Goal: Complete application form

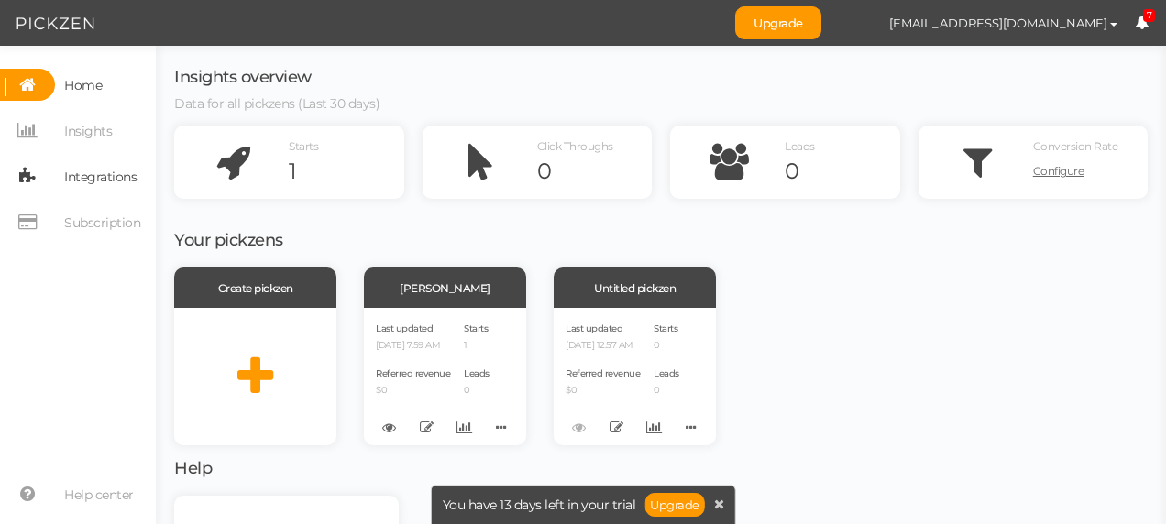
click at [126, 174] on span "Integrations" at bounding box center [100, 176] width 72 height 29
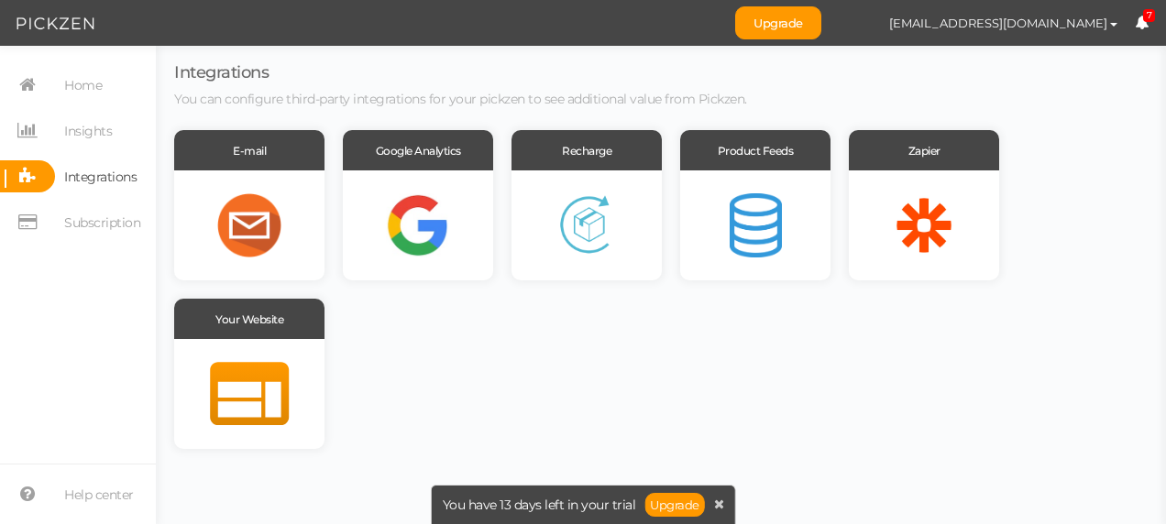
click at [126, 174] on span "Integrations" at bounding box center [100, 176] width 72 height 29
click at [260, 354] on div at bounding box center [249, 394] width 150 height 110
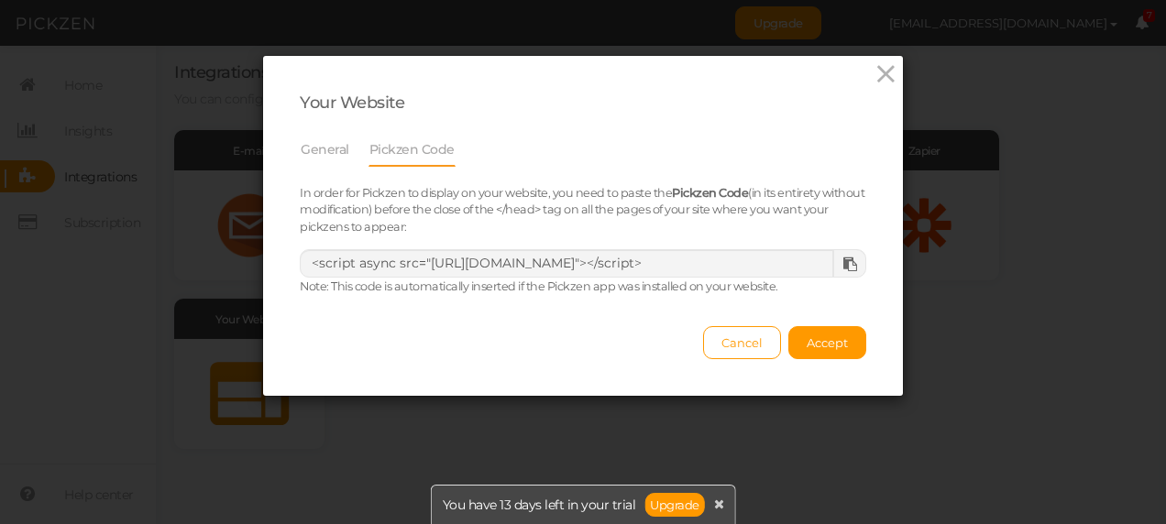
click at [849, 258] on icon at bounding box center [850, 265] width 14 height 14
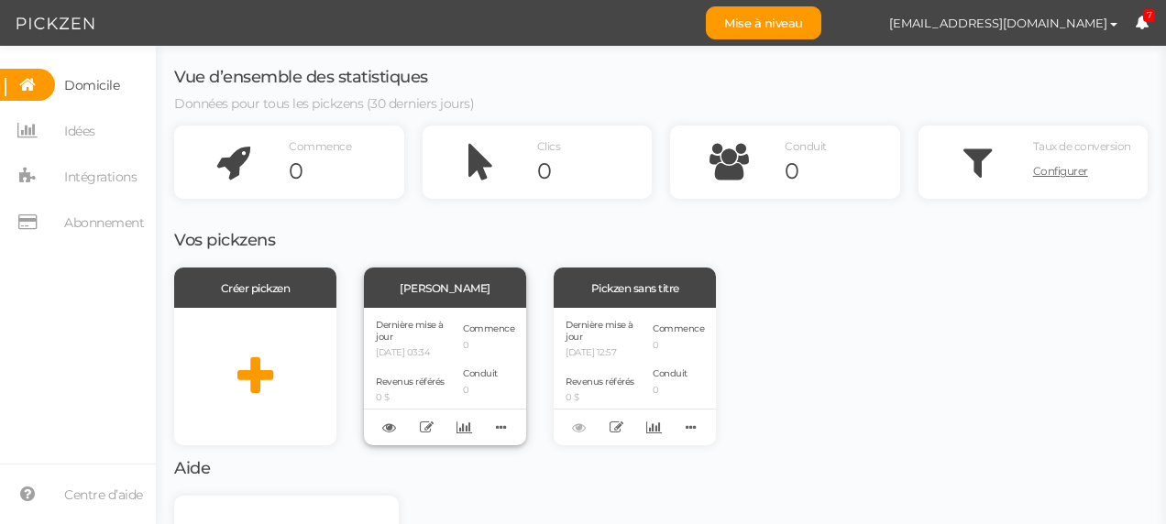
click at [436, 334] on label "Dernière mise à jour" at bounding box center [412, 331] width 73 height 23
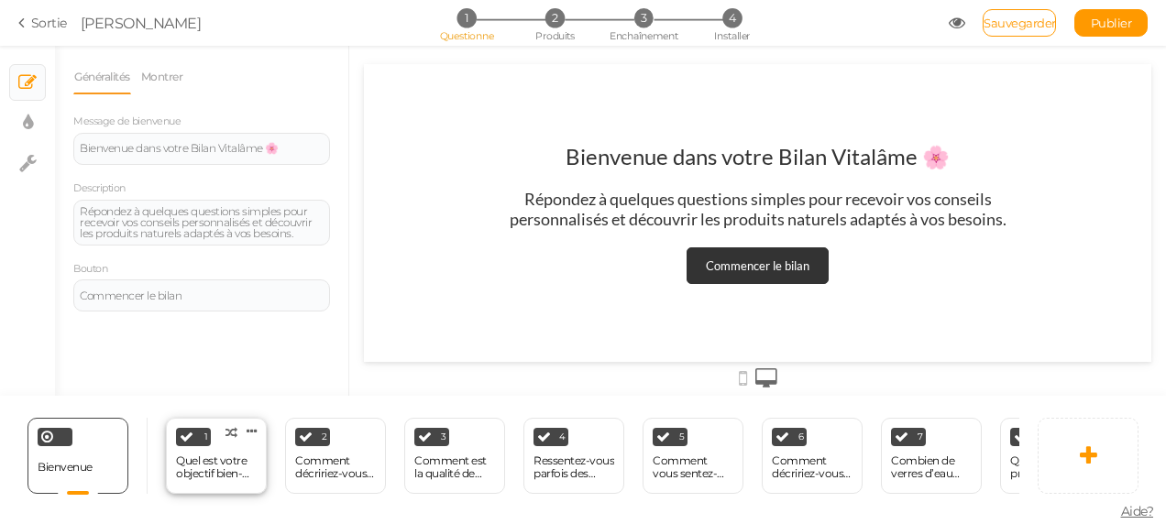
click at [202, 465] on div "Quel est votre objectif bien-être aujourd’hui ?" at bounding box center [216, 468] width 81 height 26
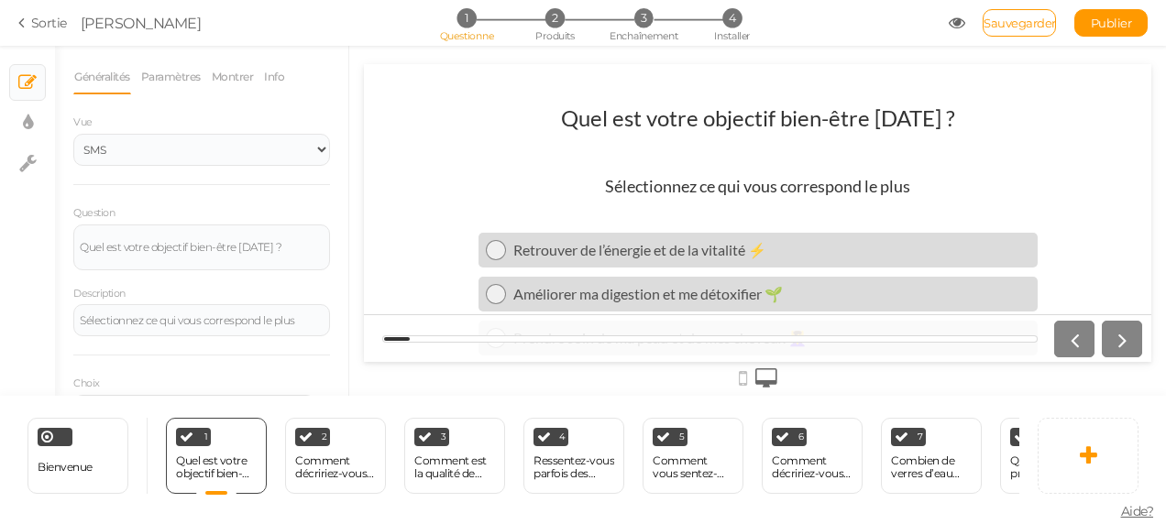
scroll to position [223, 0]
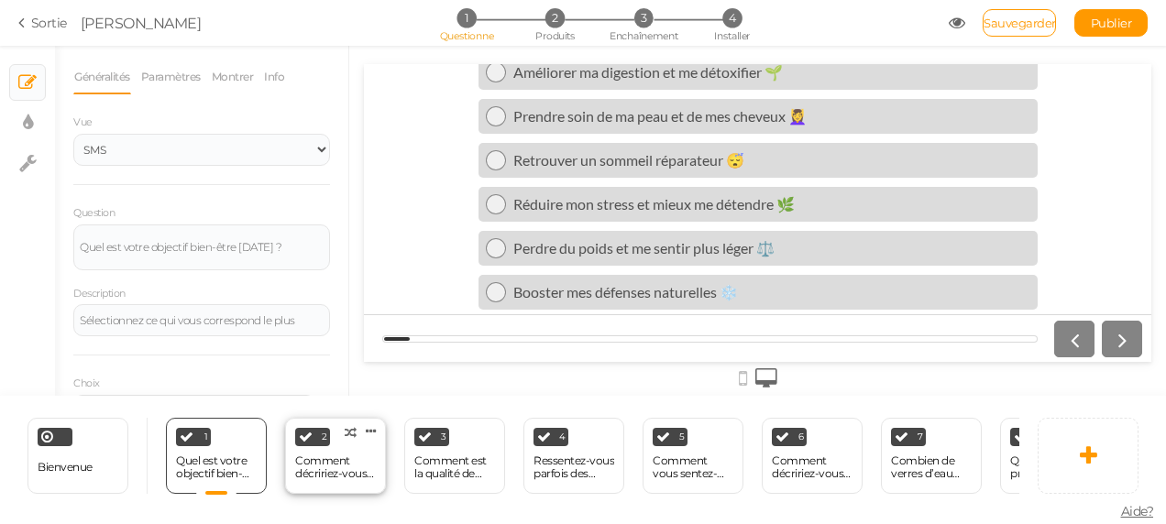
click at [356, 473] on div "Comment décririez-vous votre niveau d’énergie en ce moment ?" at bounding box center [335, 468] width 81 height 26
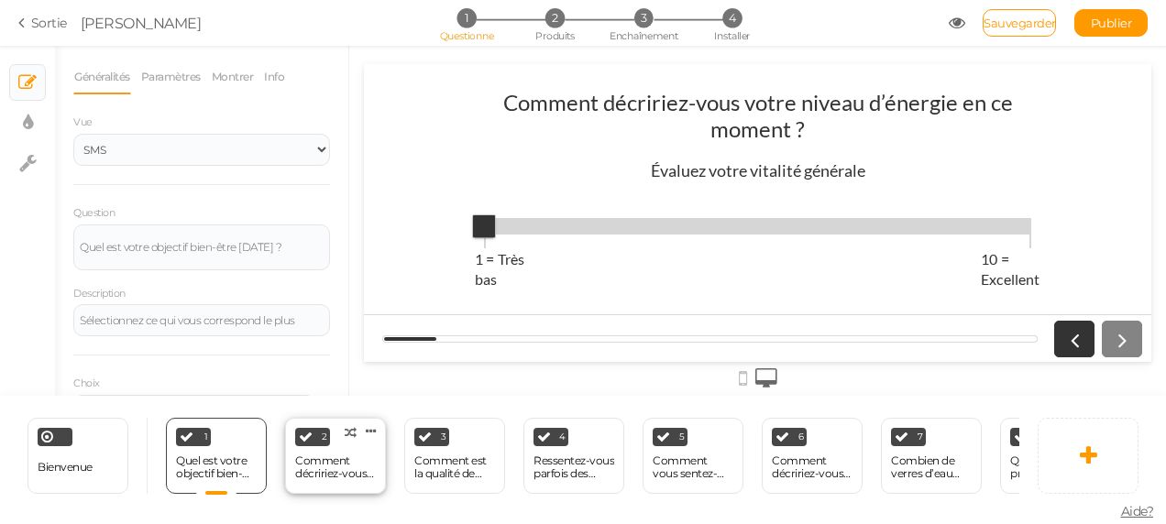
select select "1001"
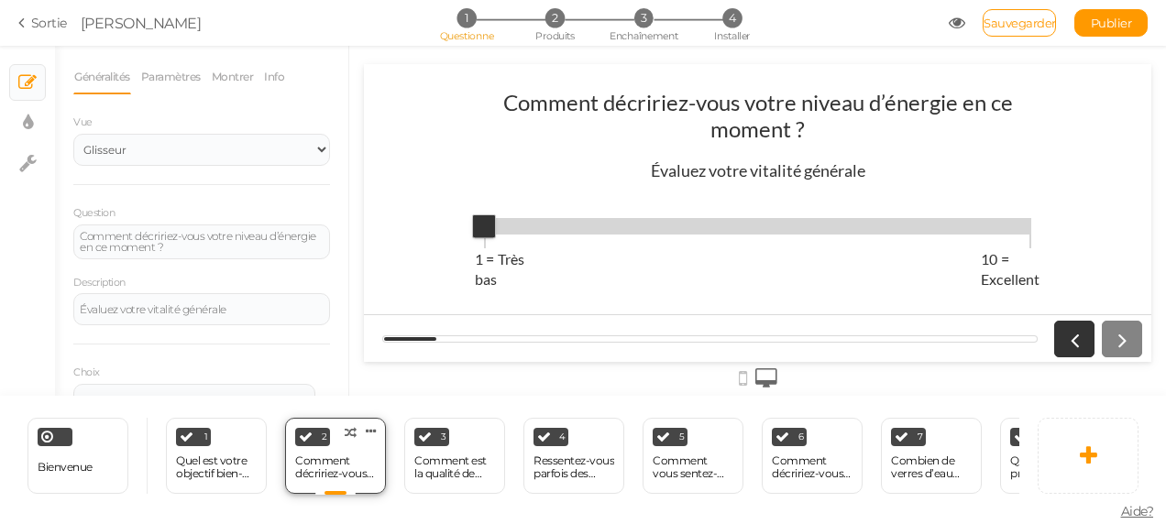
scroll to position [0, 0]
click at [1116, 340] on div at bounding box center [1094, 339] width 95 height 37
click at [466, 459] on div "Comment est la qualité de votre sommeil ?" at bounding box center [454, 468] width 81 height 26
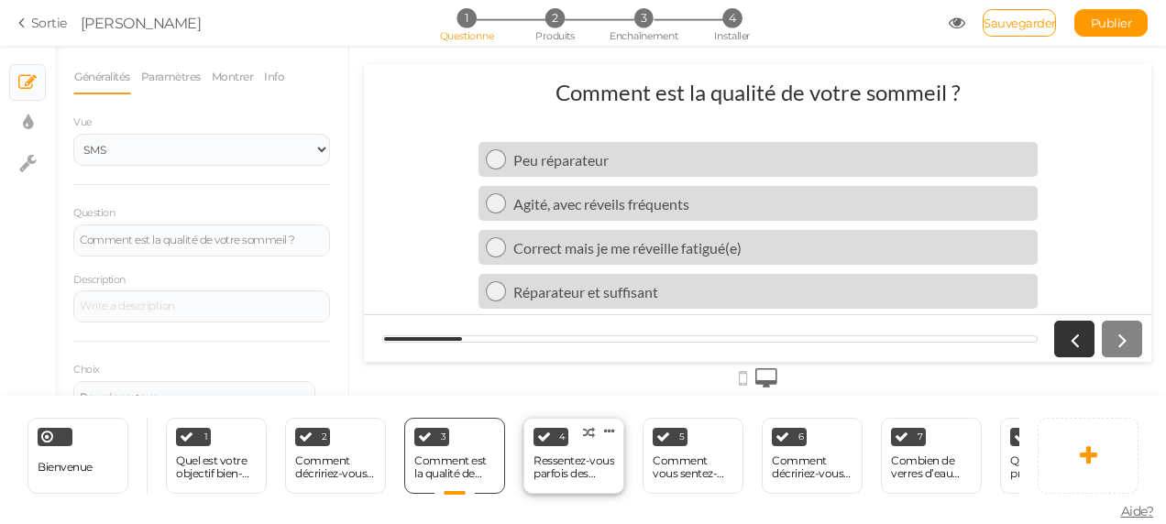
click at [585, 456] on div "Ressentez-vous parfois des inconforts digestifs (ballonnements, lourdeurs) ?" at bounding box center [573, 468] width 81 height 26
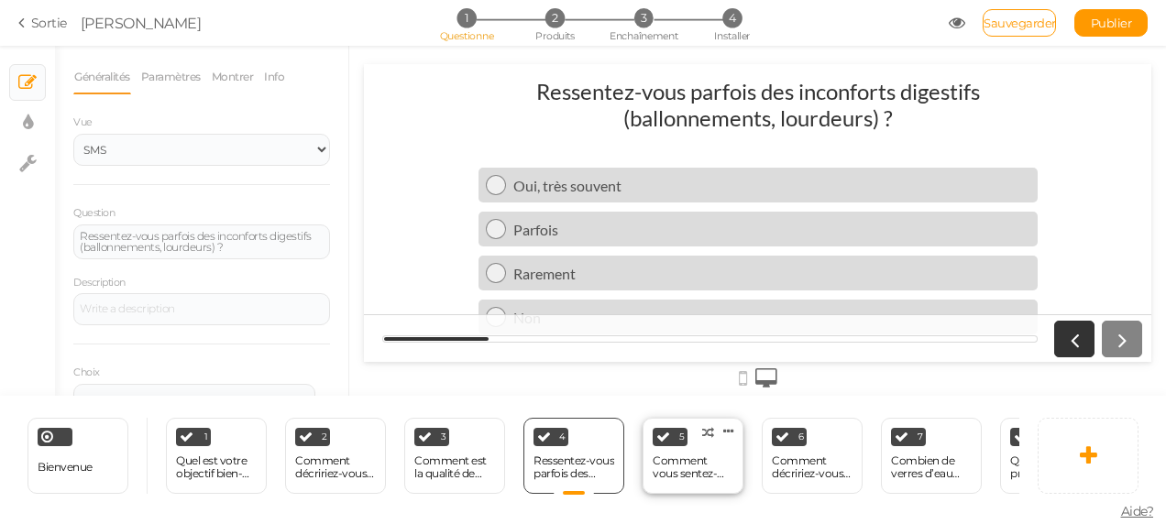
click at [713, 464] on div "Comment vous sentez-vous face au stress quotidien ?" at bounding box center [692, 468] width 81 height 26
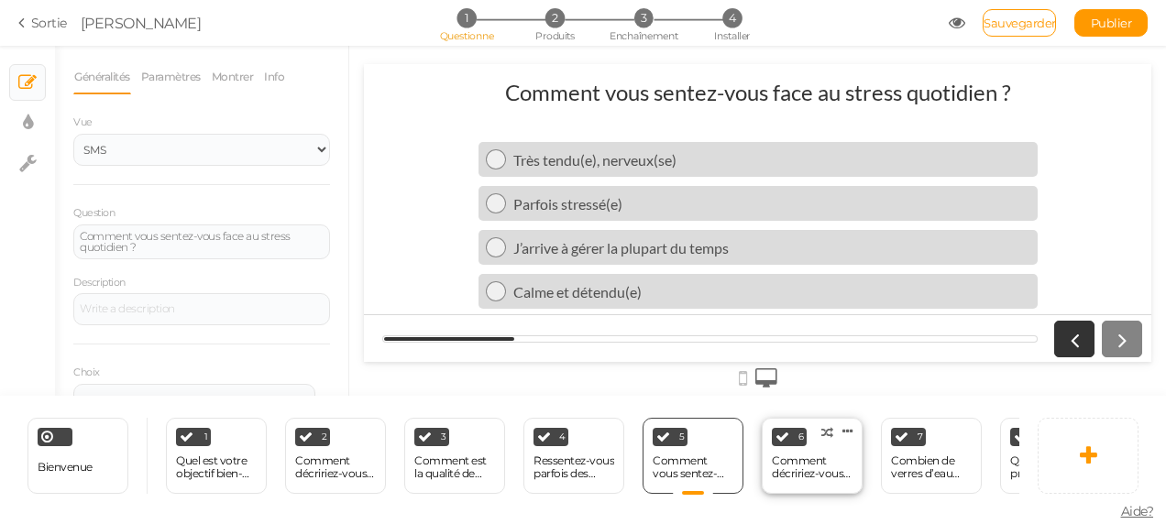
click at [799, 465] on div "Comment décririez-vous vos habitudes alimentaires ?" at bounding box center [812, 468] width 81 height 26
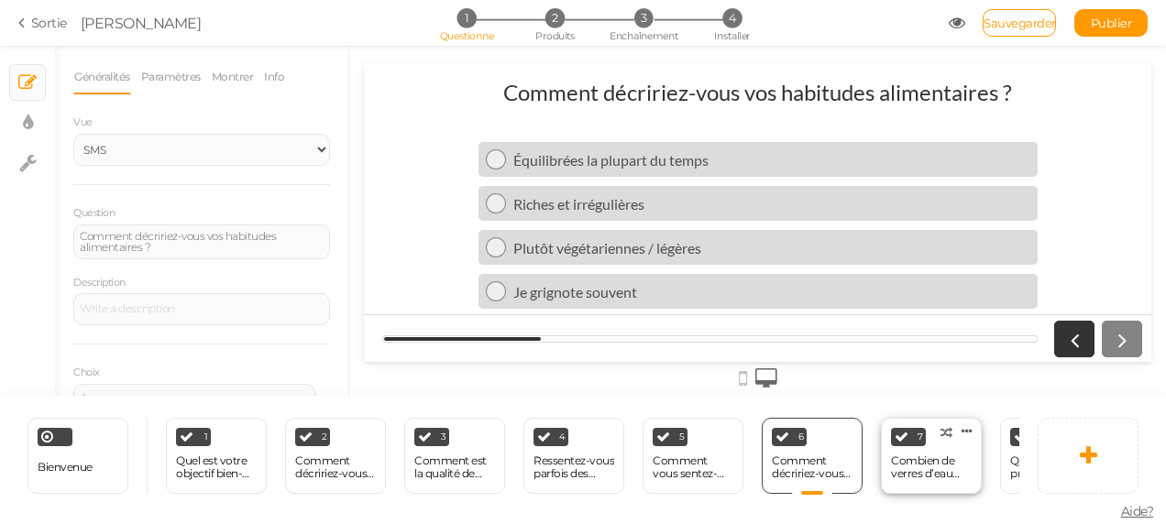
click at [900, 455] on div "Combien de verres d’eau buvez-vous en moyenne par jour ?" at bounding box center [931, 468] width 81 height 26
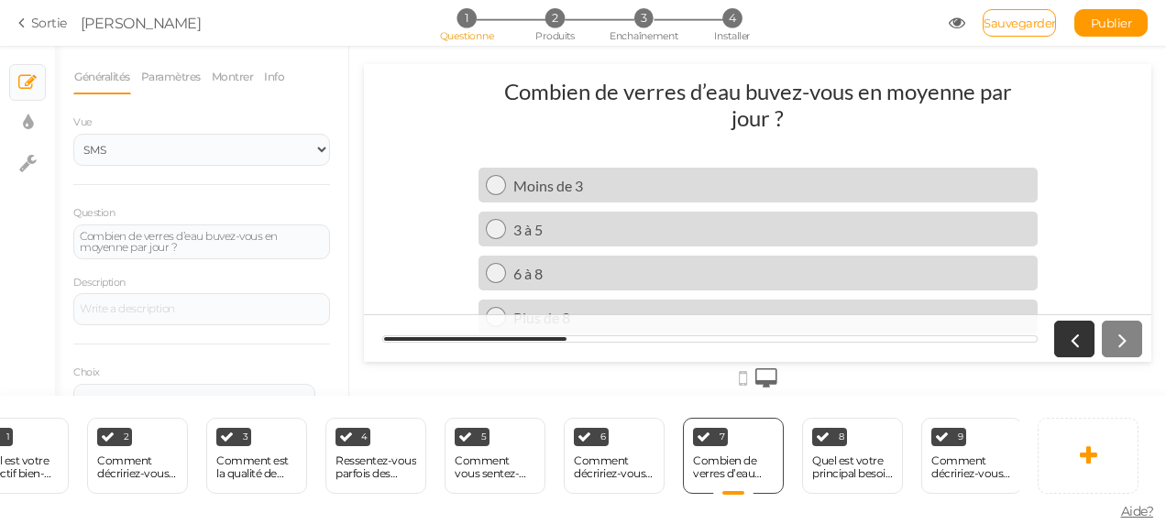
scroll to position [0, 220]
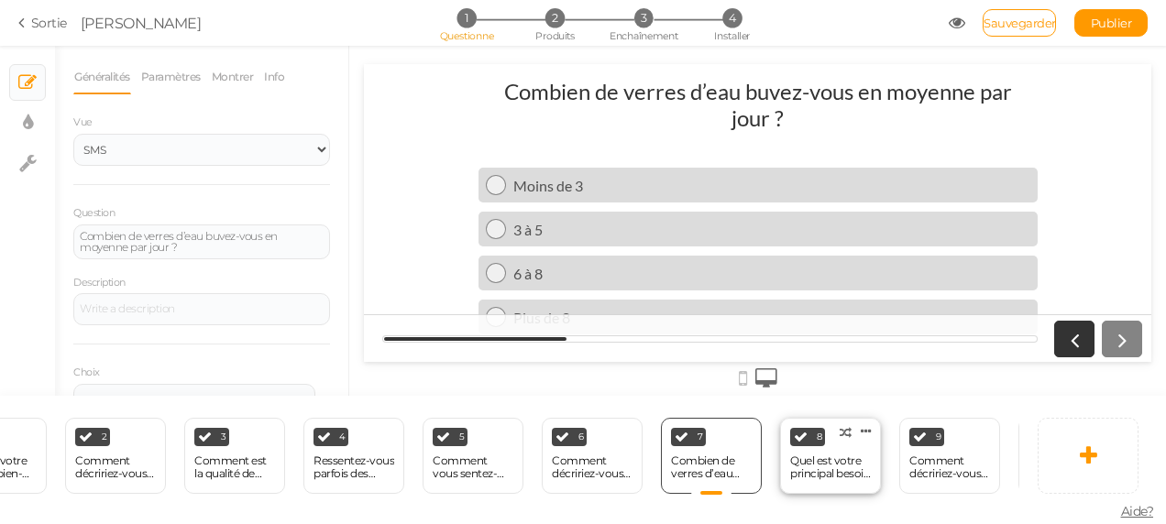
click at [826, 469] on div "Quel est votre principal besoin capillaire ?" at bounding box center [830, 468] width 81 height 26
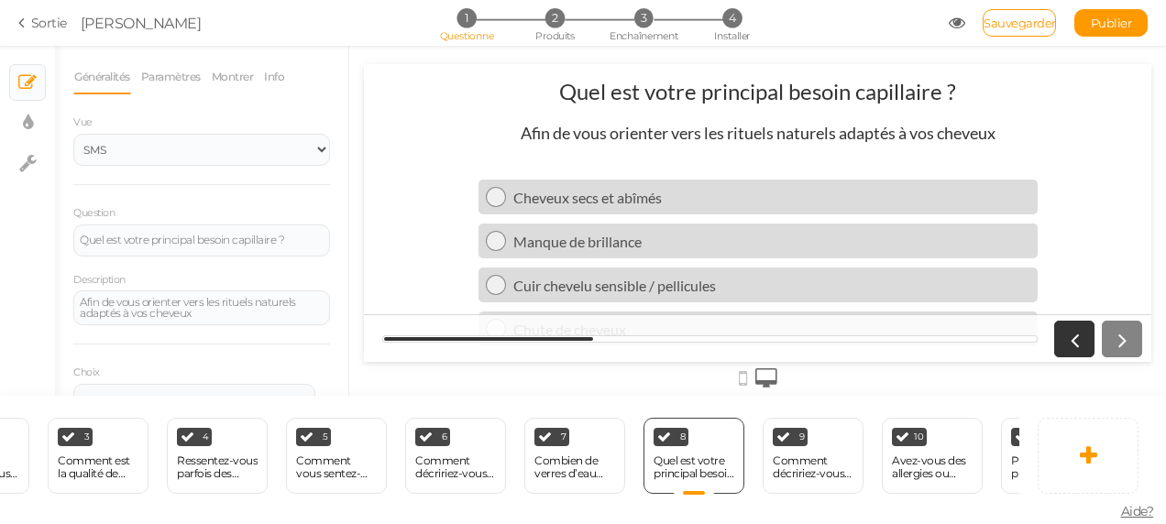
scroll to position [0, 367]
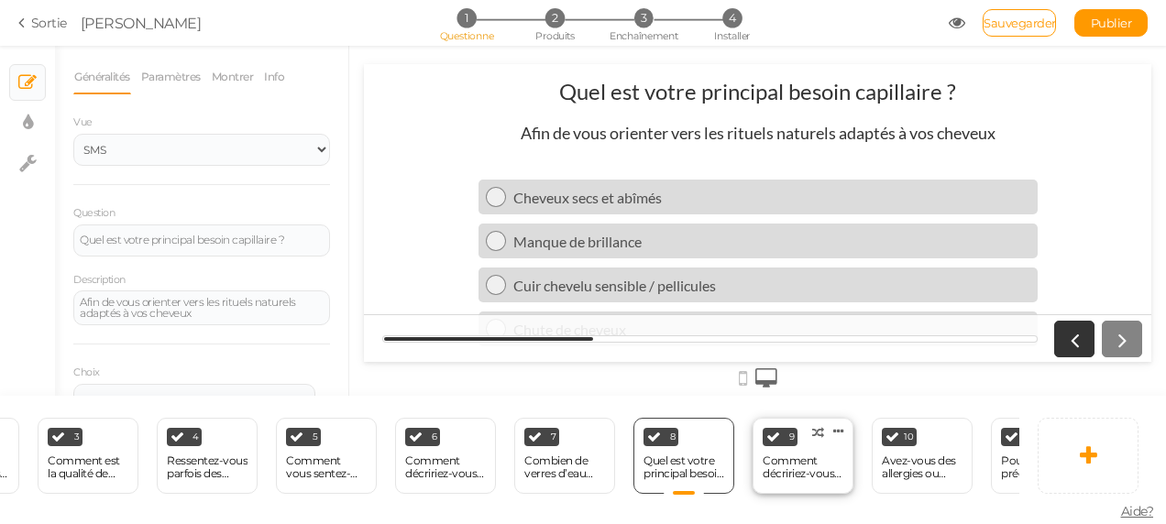
click at [815, 455] on div "Comment décririez-vous votre peau ?" at bounding box center [802, 468] width 81 height 26
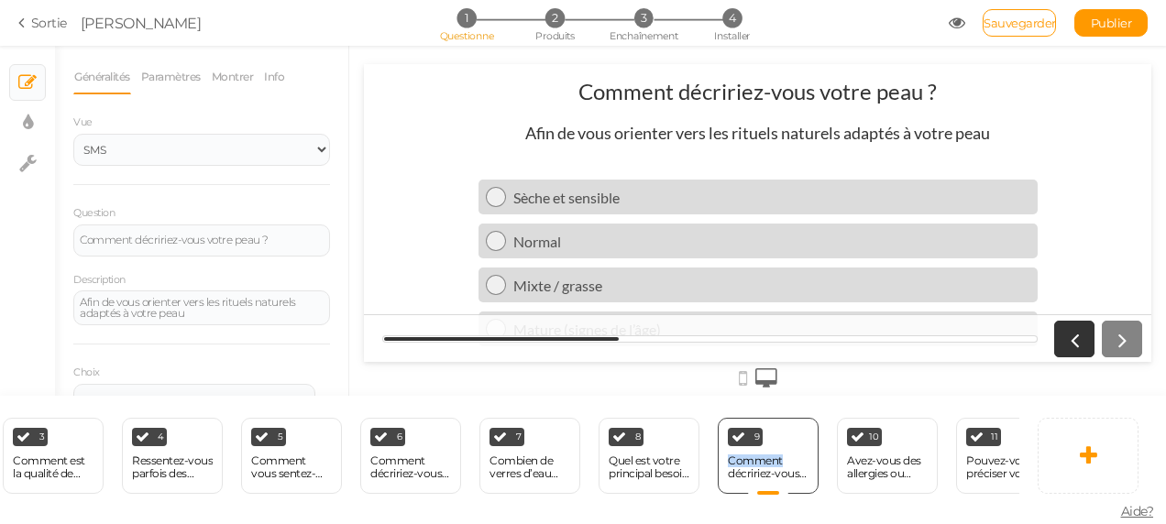
scroll to position [0, 403]
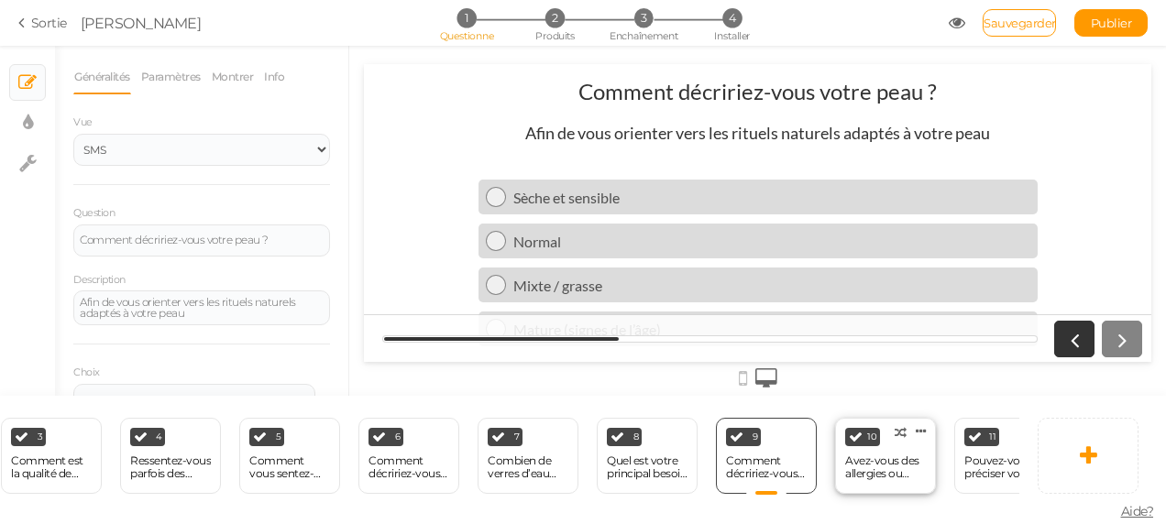
click at [860, 430] on icon at bounding box center [856, 437] width 14 height 14
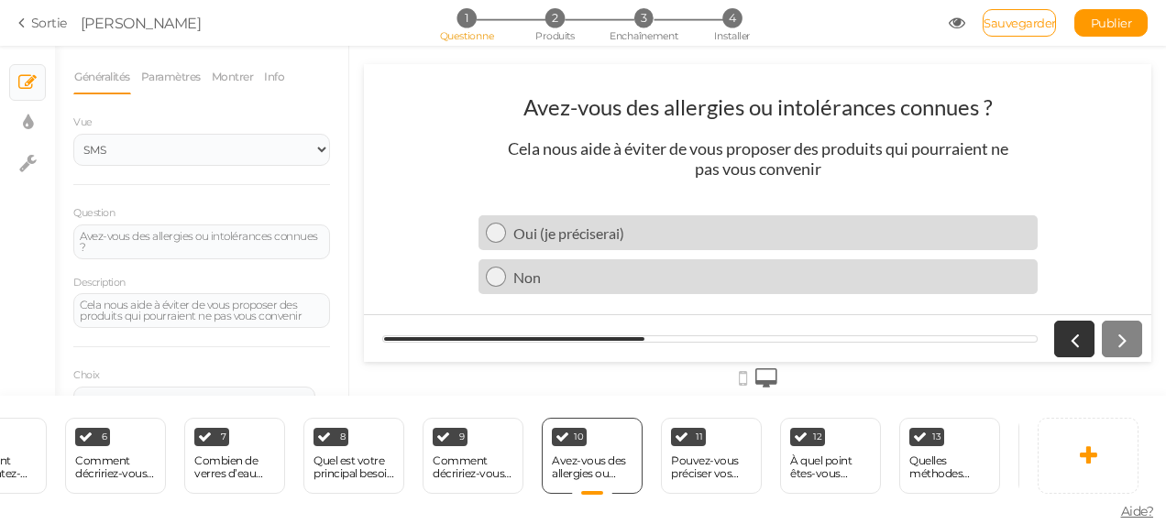
scroll to position [0, 708]
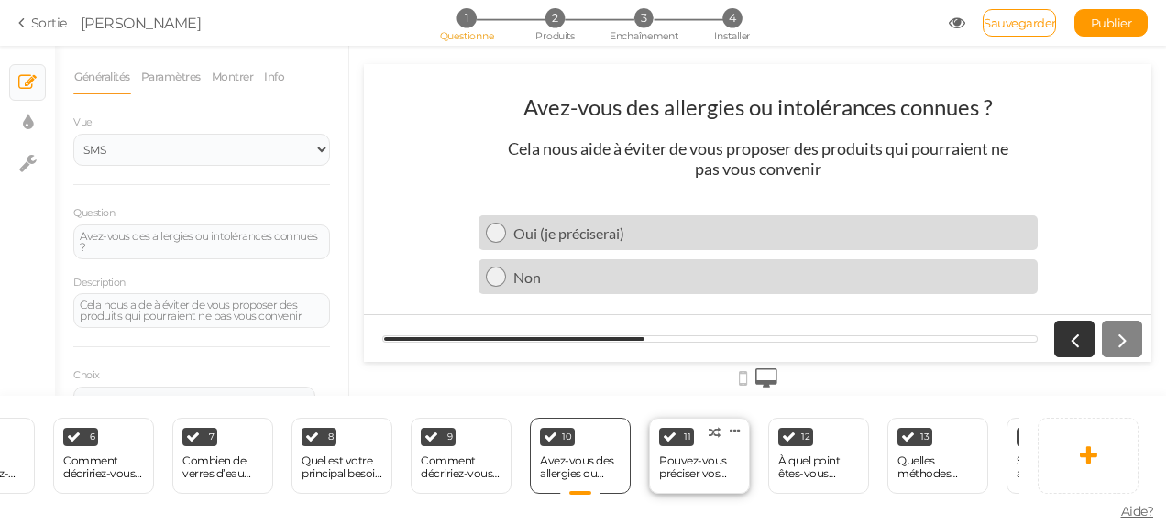
click at [707, 471] on div "Pouvez-vous préciser vos allergies principales ?" at bounding box center [699, 468] width 81 height 26
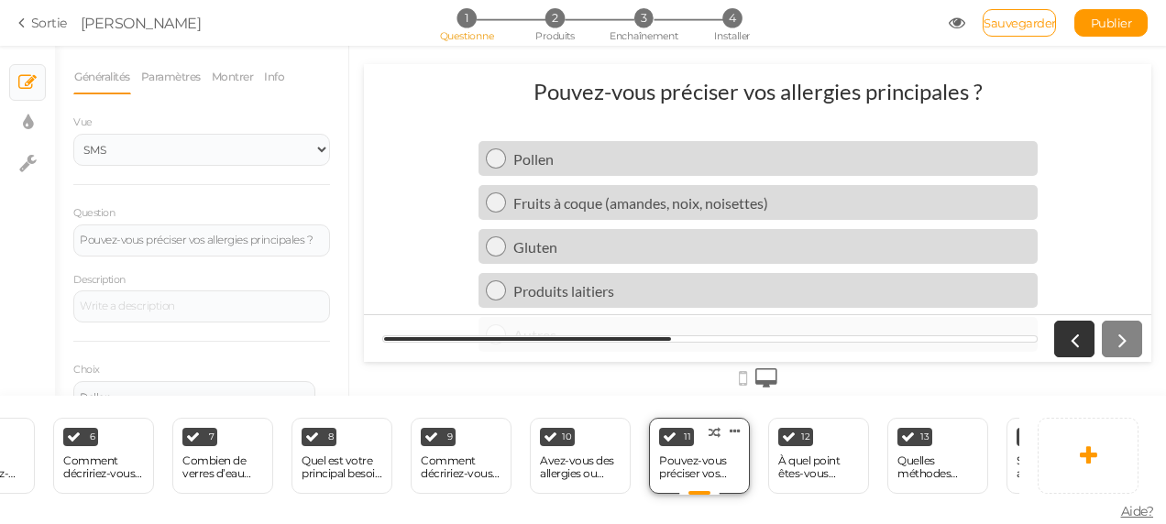
scroll to position [0, 0]
click at [816, 462] on div "À quel point êtes-vous motivé(e) à intégrer une nouvelle routine bien-être ?" at bounding box center [818, 468] width 81 height 26
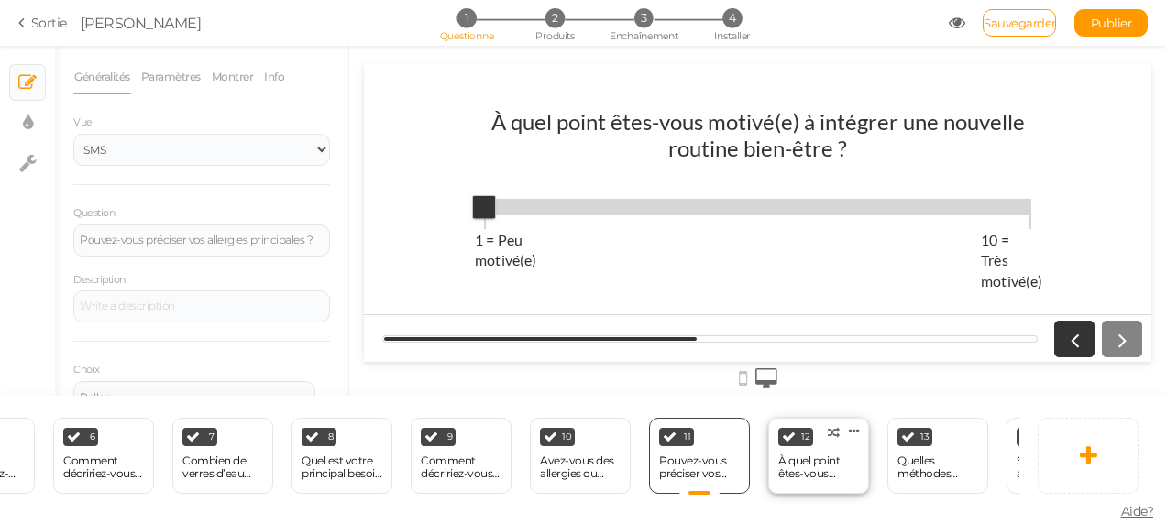
select select "1001"
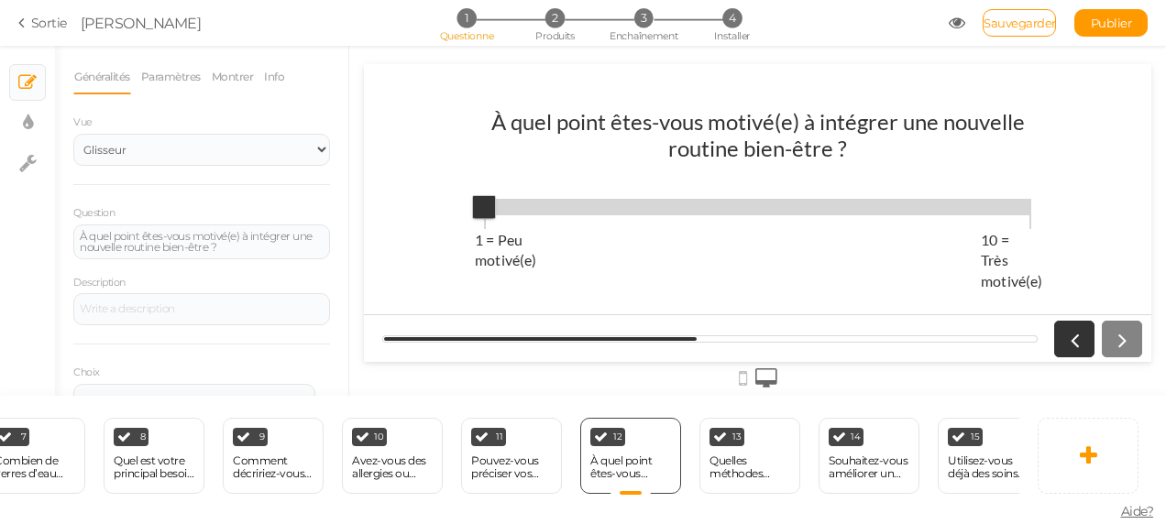
scroll to position [0, 928]
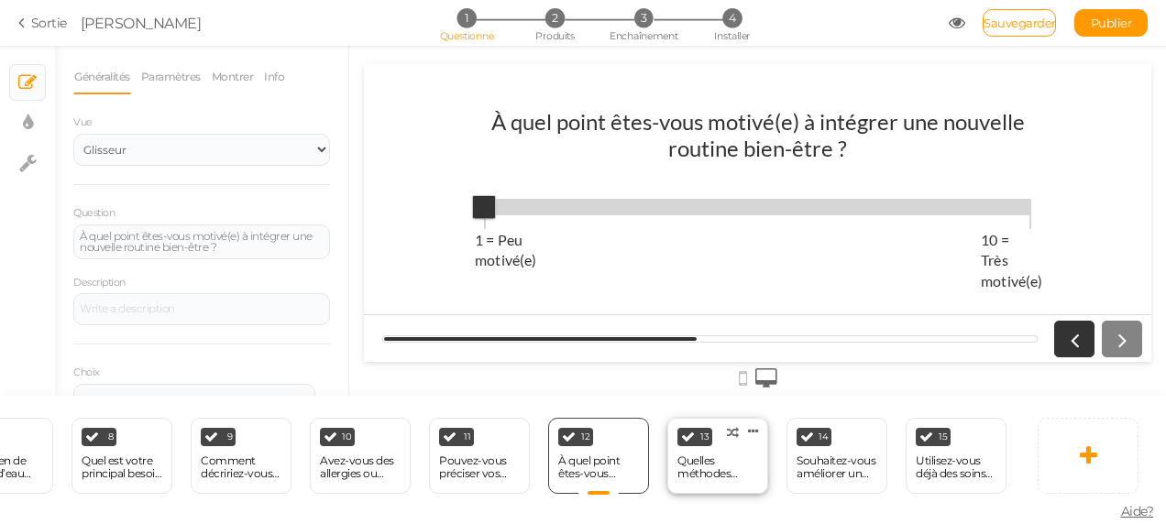
click at [691, 455] on div "Quelles méthodes utilisez-vous pour vous détendre ?" at bounding box center [717, 468] width 81 height 26
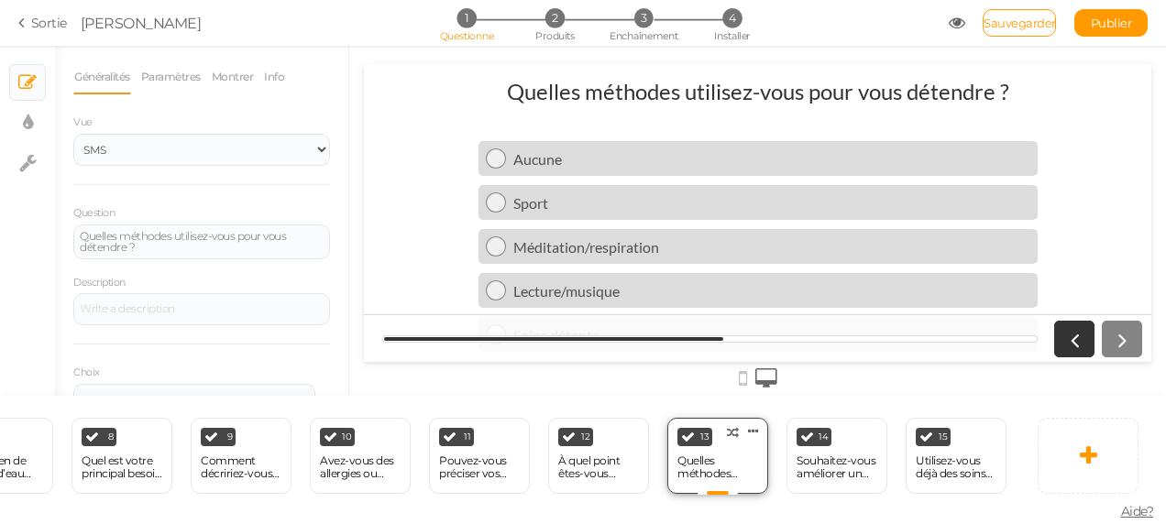
scroll to position [0, 0]
click at [827, 455] on div "Souhaitez-vous améliorer un aspect particulier de votre beauté ?" at bounding box center [836, 468] width 81 height 26
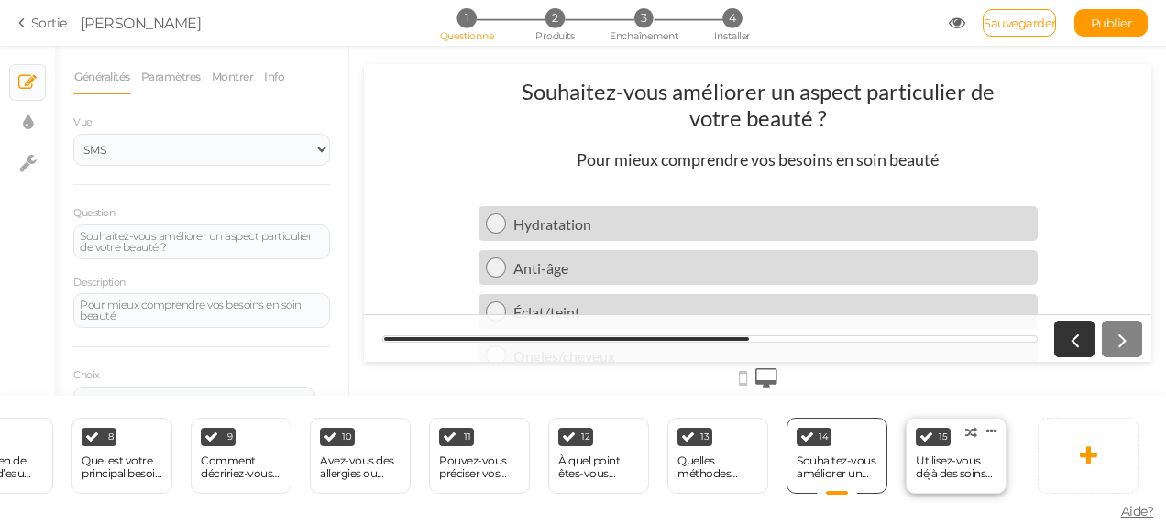
click at [949, 455] on div "Utilisez-vous déjà des soins naturels ?" at bounding box center [956, 468] width 81 height 26
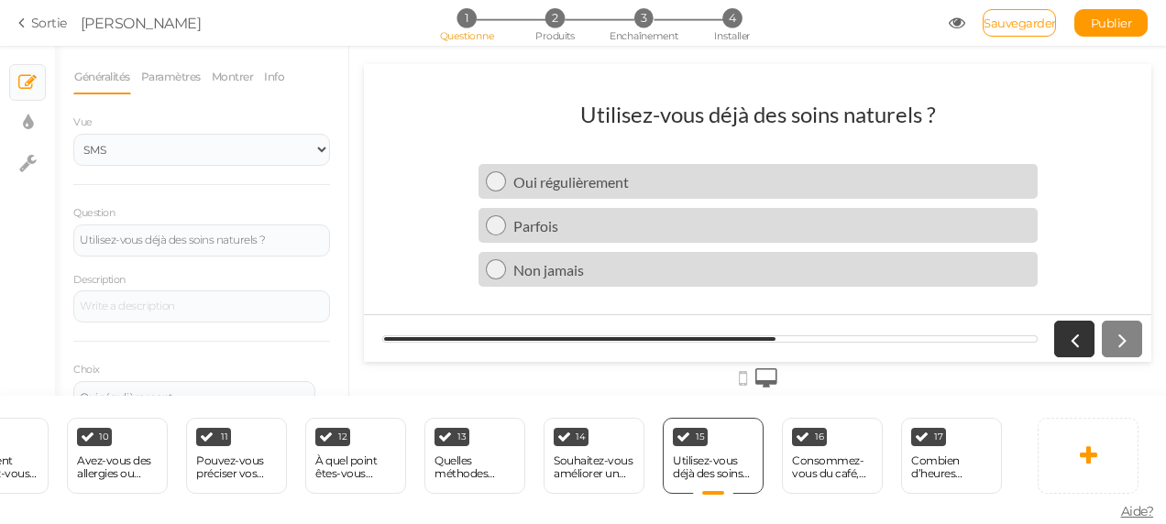
scroll to position [0, 1185]
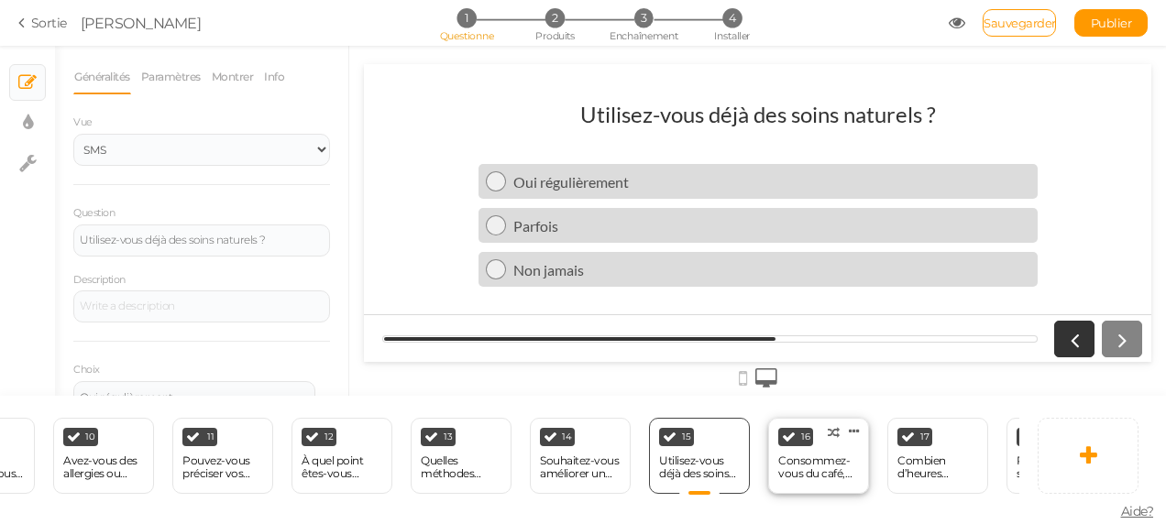
click at [830, 455] on div "Consommez-vous du café, thé ou boissons énergisantes ?" at bounding box center [818, 468] width 81 height 26
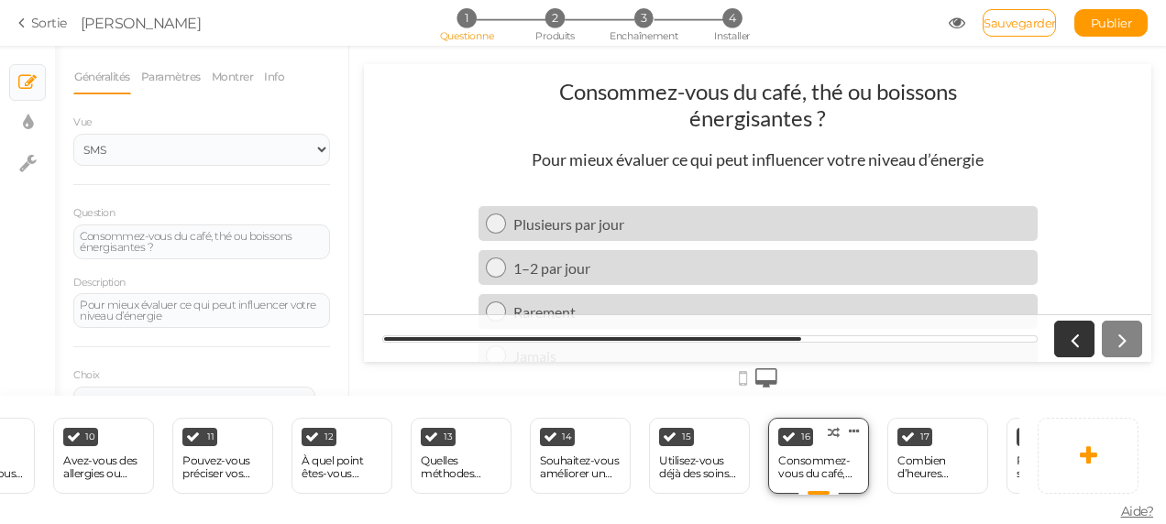
scroll to position [0, 0]
click at [916, 464] on div "Combien d’heures dormez-vous en moyenne par nuit ?" at bounding box center [937, 468] width 81 height 26
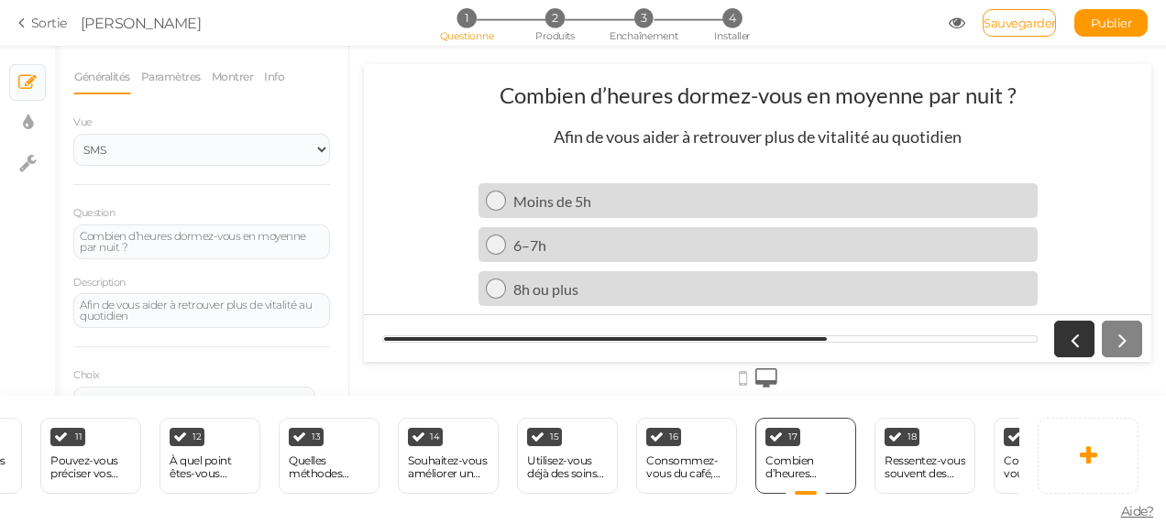
scroll to position [0, 1332]
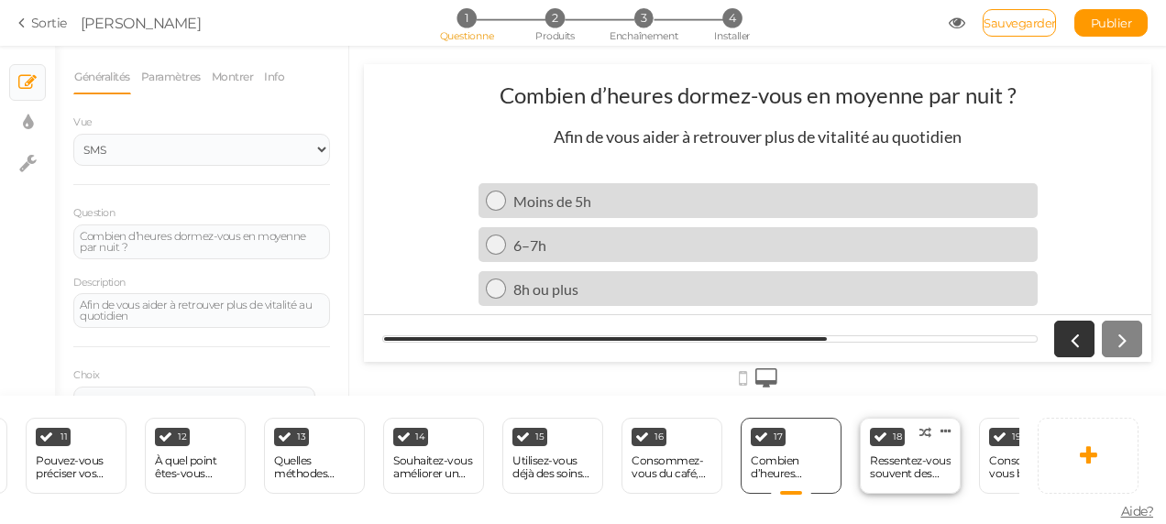
click at [901, 460] on div "Ressentez-vous souvent des ballonnements après les repas ?" at bounding box center [910, 468] width 81 height 26
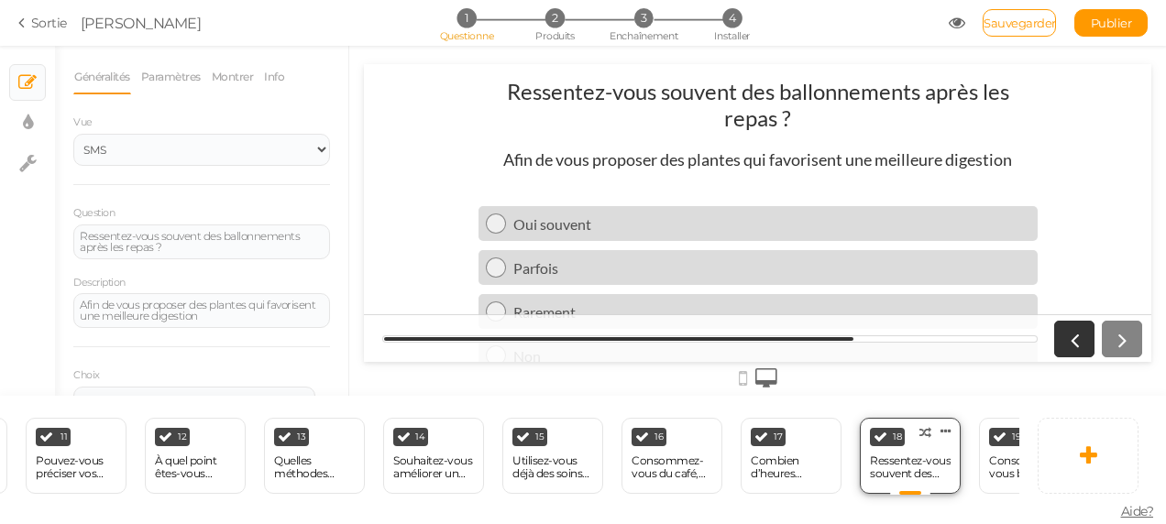
scroll to position [0, 0]
click at [997, 455] on div "Consommez-vous beaucoup de sucre ou produits transformés ?" at bounding box center [1029, 468] width 81 height 26
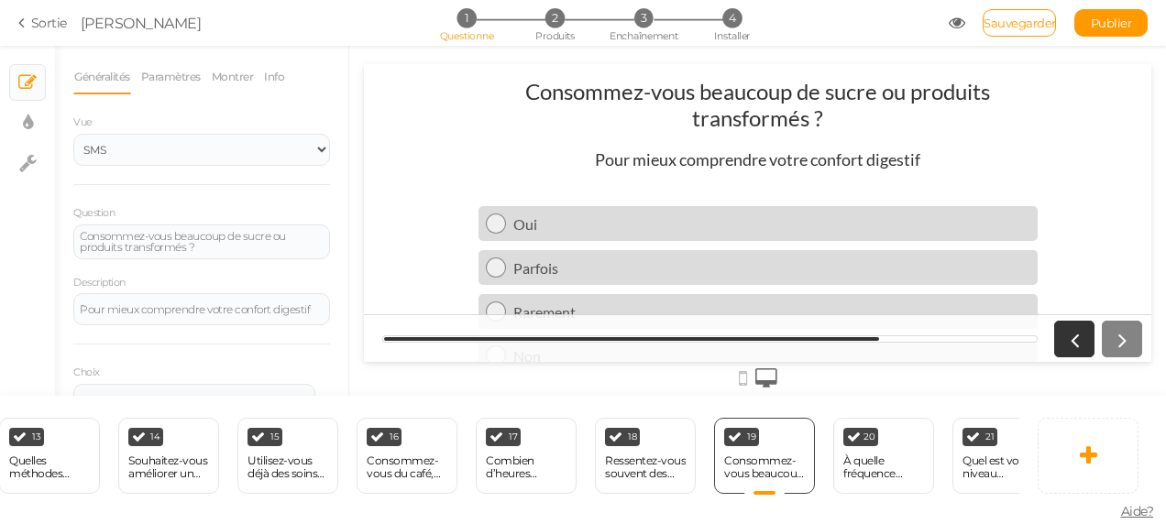
scroll to position [0, 1625]
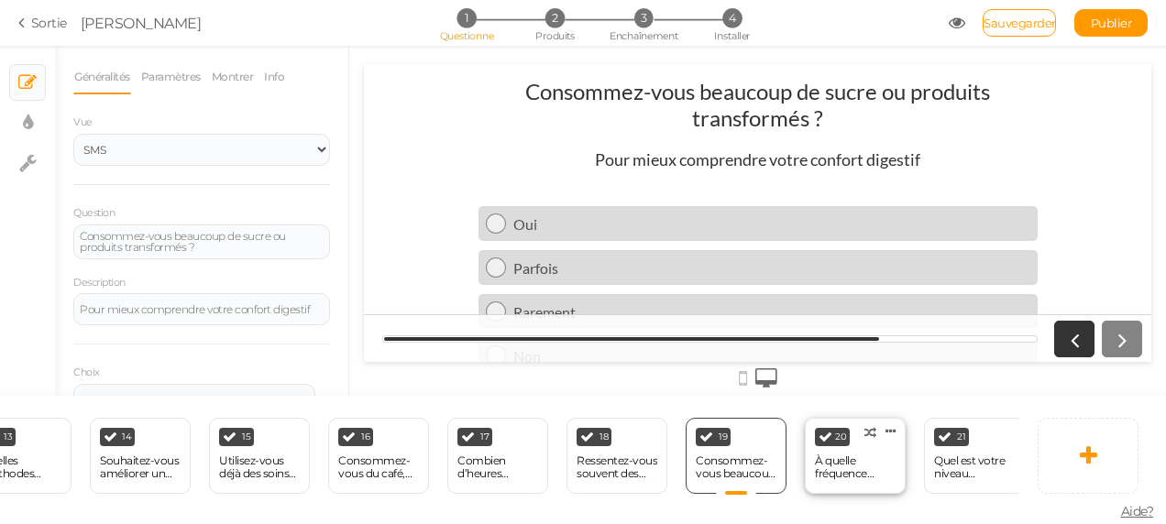
click at [863, 467] on div "À quelle fréquence mangez-vous entre les repas (grignotage) ?" at bounding box center [855, 468] width 81 height 26
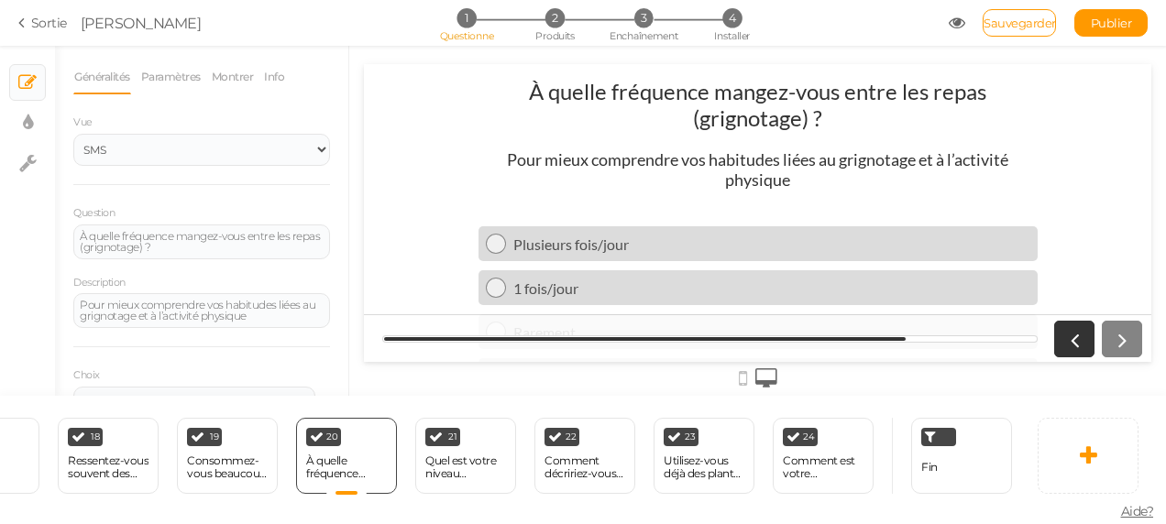
scroll to position [0, 2134]
click at [949, 455] on div "Fin" at bounding box center [960, 456] width 101 height 76
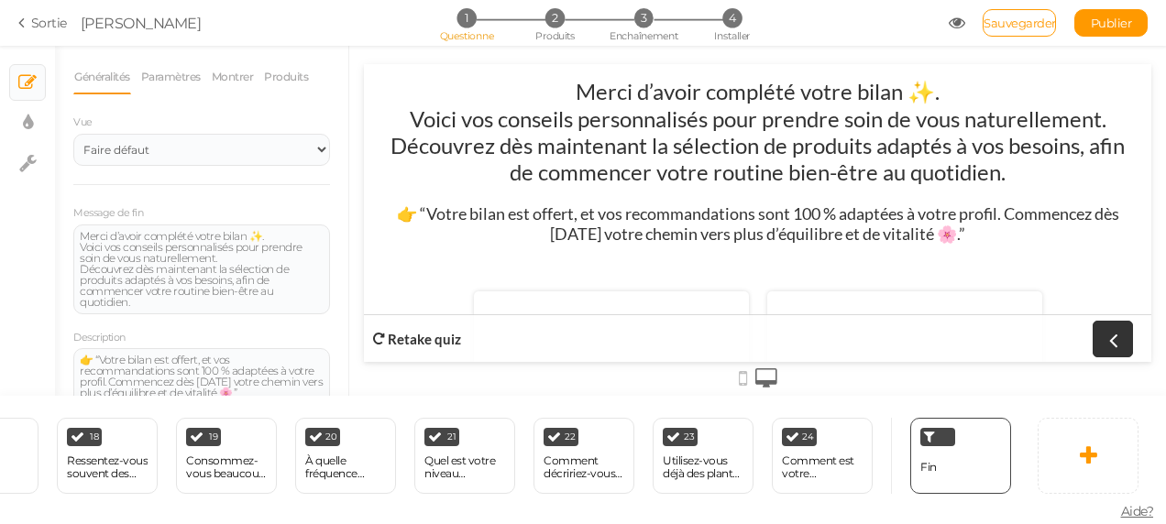
scroll to position [260, 0]
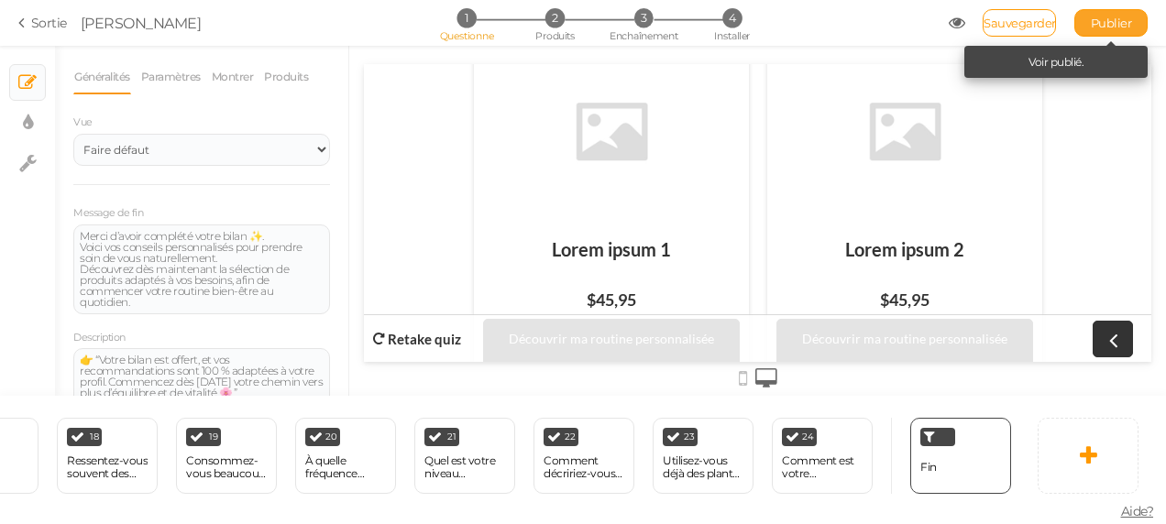
click at [1097, 35] on link "Publier" at bounding box center [1110, 22] width 73 height 27
